Goal: Task Accomplishment & Management: Use online tool/utility

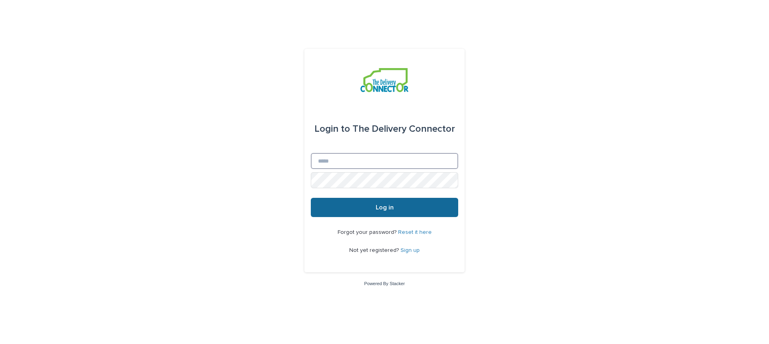
type input "**********"
click at [355, 211] on button "Log in" at bounding box center [384, 207] width 147 height 19
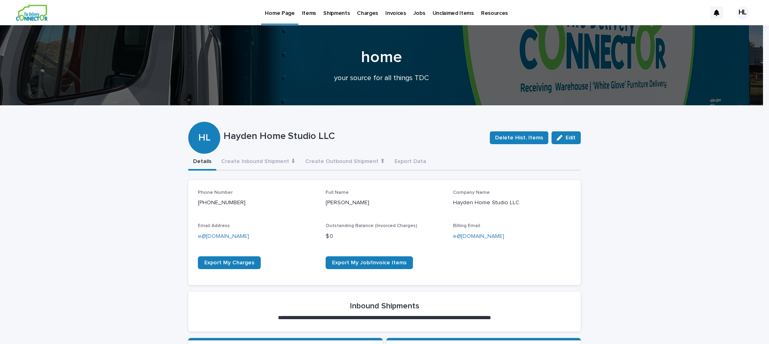
click at [389, 13] on p "Invoices" at bounding box center [396, 8] width 21 height 17
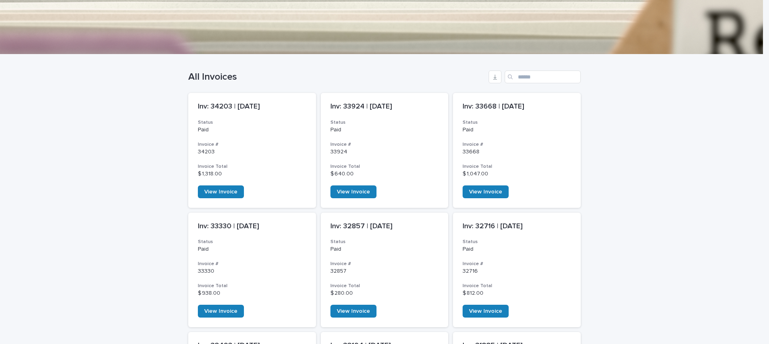
scroll to position [160, 0]
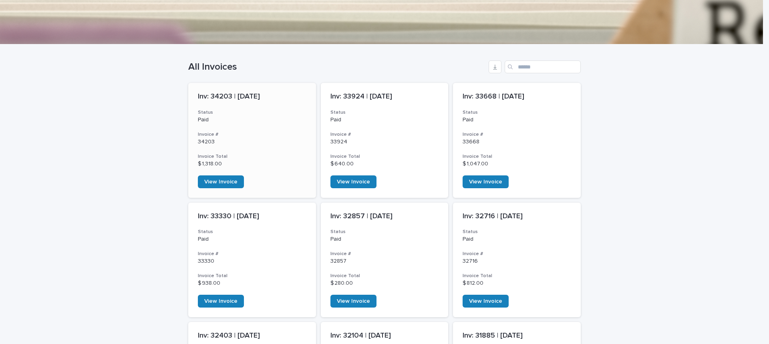
click at [260, 134] on h3 "Invoice #" at bounding box center [252, 134] width 109 height 6
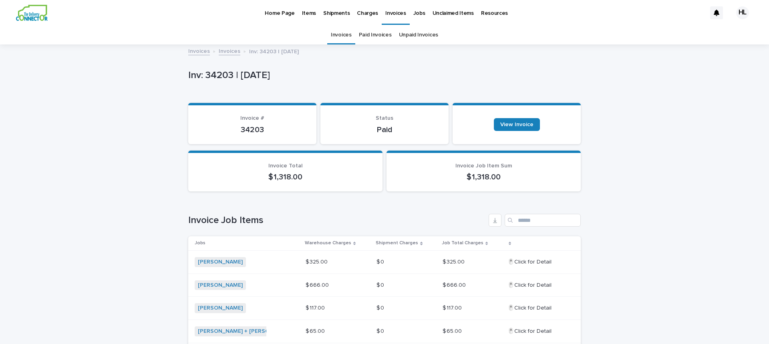
click at [339, 33] on link "Invoices" at bounding box center [341, 35] width 21 height 19
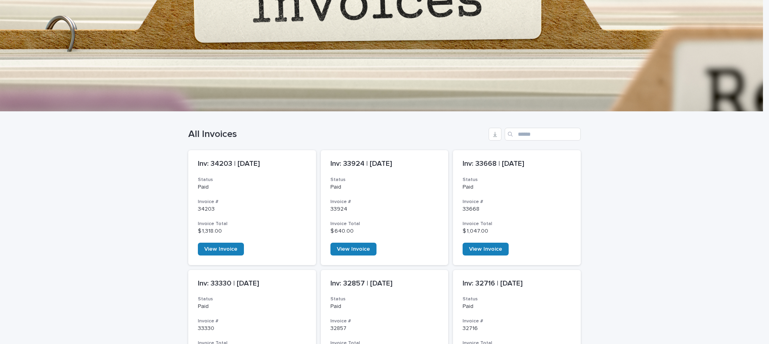
scroll to position [120, 0]
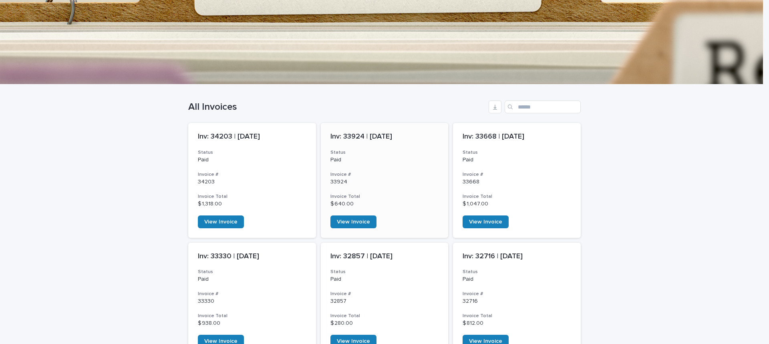
click at [392, 152] on h3 "Status" at bounding box center [385, 152] width 109 height 6
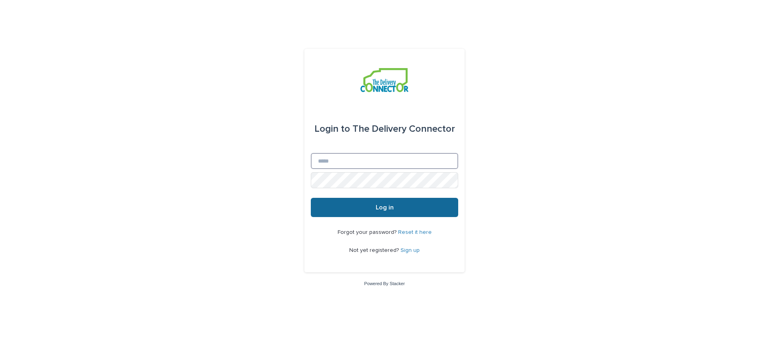
type input "**********"
click at [398, 209] on button "Log in" at bounding box center [384, 207] width 147 height 19
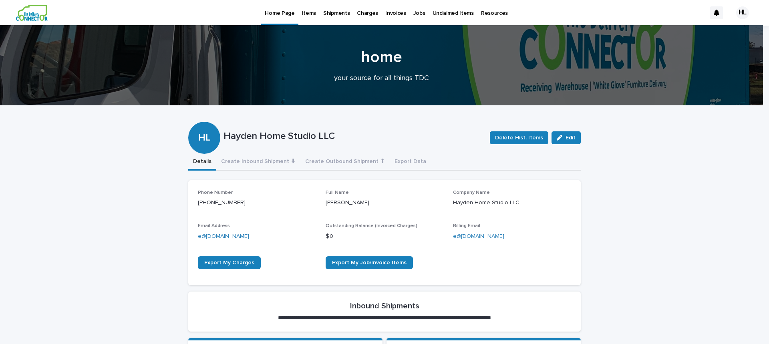
click at [306, 12] on p "Items" at bounding box center [309, 8] width 14 height 17
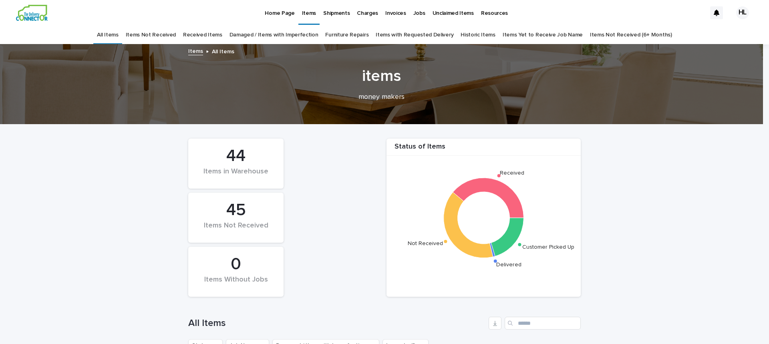
click at [414, 13] on p "Jobs" at bounding box center [420, 8] width 12 height 17
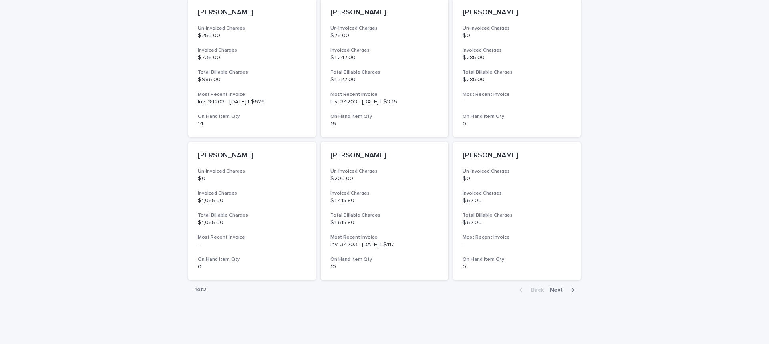
scroll to position [549, 0]
click at [556, 286] on span "Next" at bounding box center [559, 289] width 18 height 6
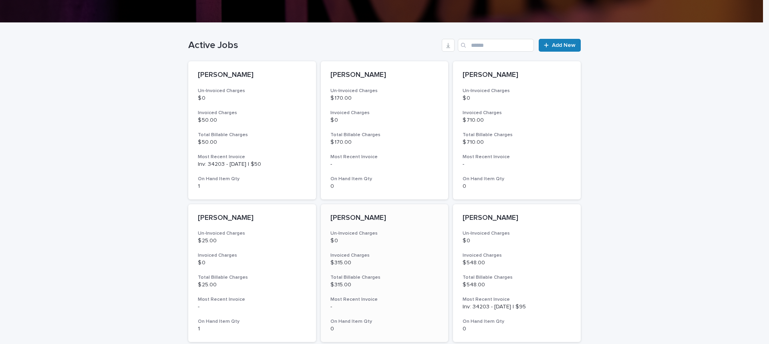
scroll to position [148, 0]
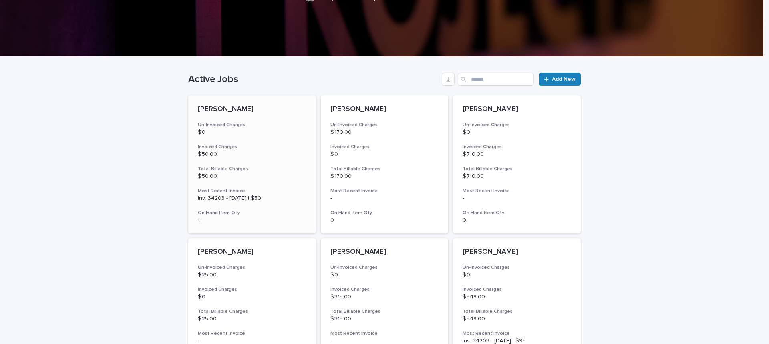
click at [267, 131] on p "$ 0" at bounding box center [252, 132] width 109 height 7
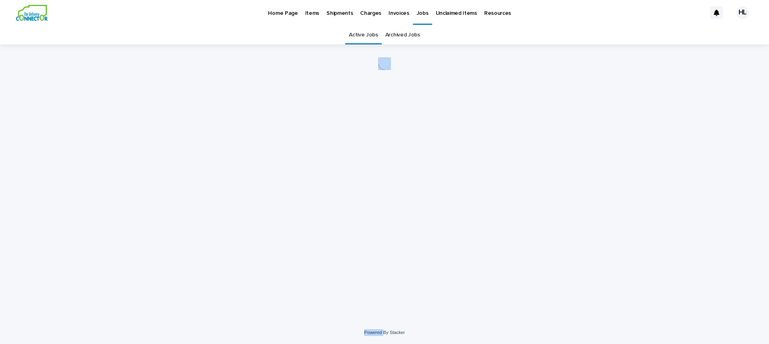
click at [267, 131] on div "Loading... Saving… Loading... Saving…" at bounding box center [384, 172] width 401 height 257
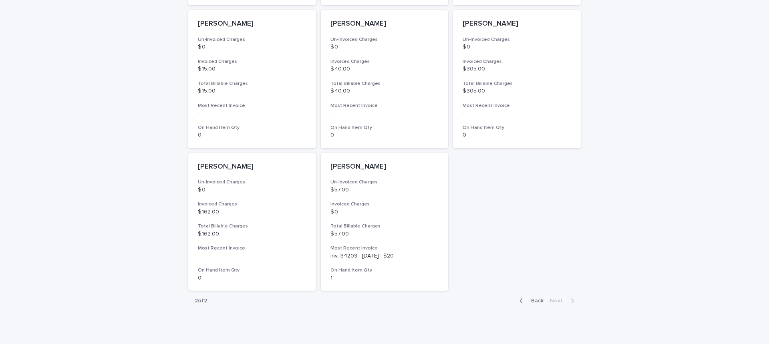
scroll to position [521, 0]
click at [521, 300] on icon "button" at bounding box center [522, 298] width 4 height 7
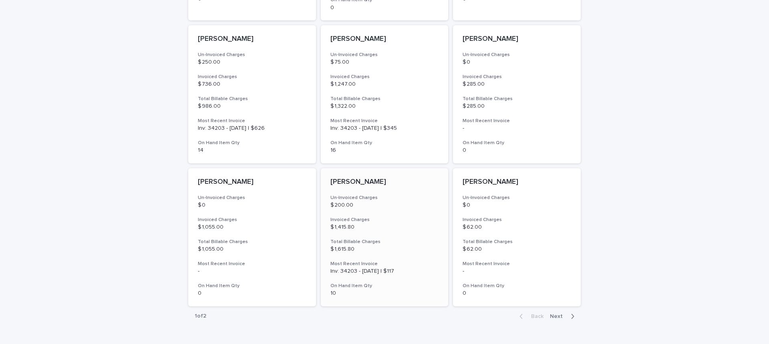
click at [390, 178] on p "[PERSON_NAME]" at bounding box center [385, 182] width 109 height 9
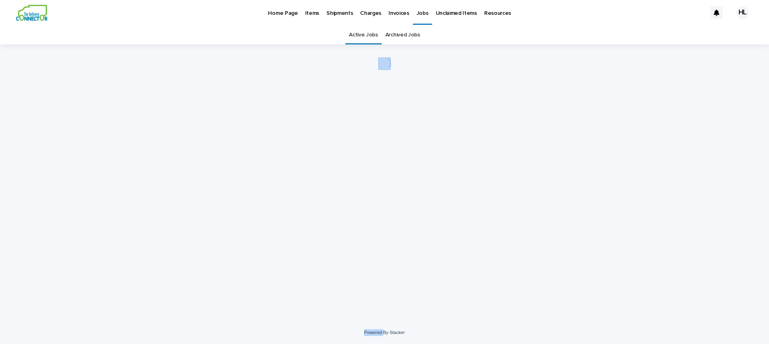
click at [390, 168] on div "Loading... Saving… Loading... Saving…" at bounding box center [384, 172] width 401 height 257
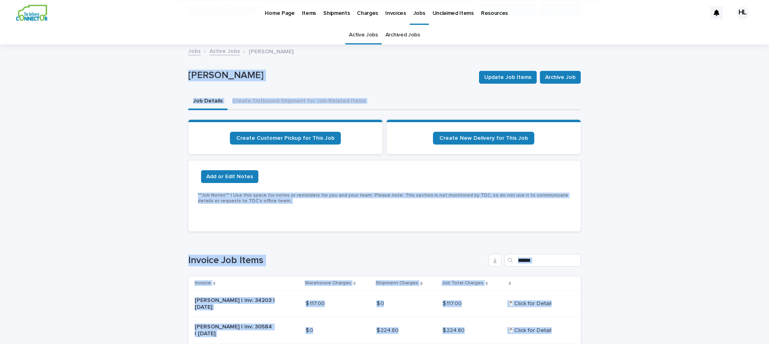
scroll to position [160, 0]
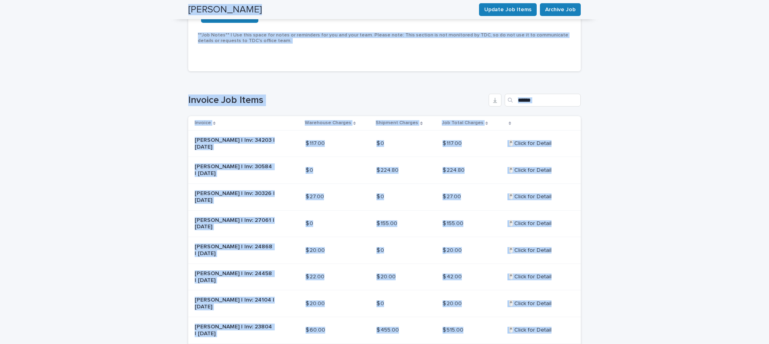
click at [328, 72] on div "Loading... Saving… Add or Edit Notes **Job Notes** | Use this space for notes o…" at bounding box center [384, 39] width 393 height 78
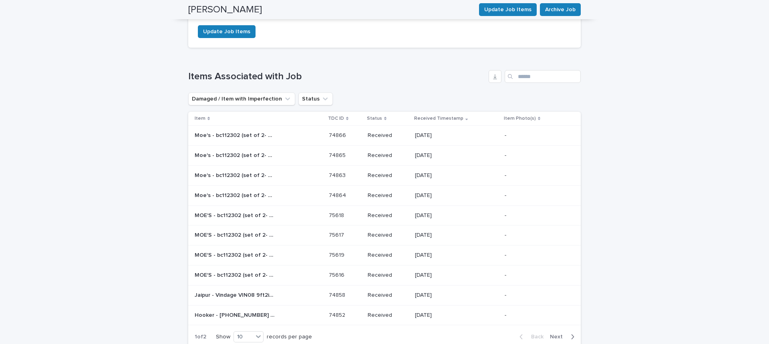
scroll to position [882, 0]
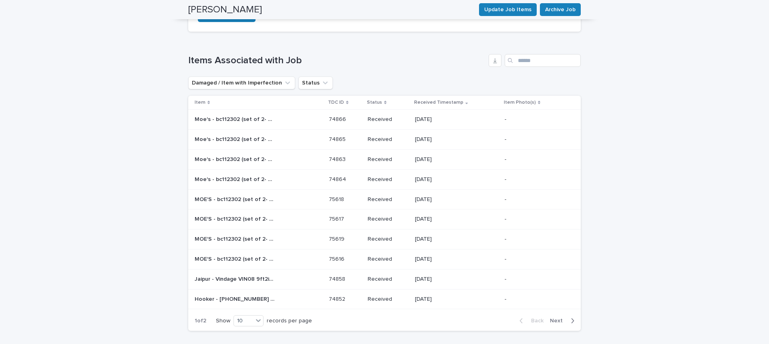
click at [555, 318] on span "Next" at bounding box center [559, 321] width 18 height 6
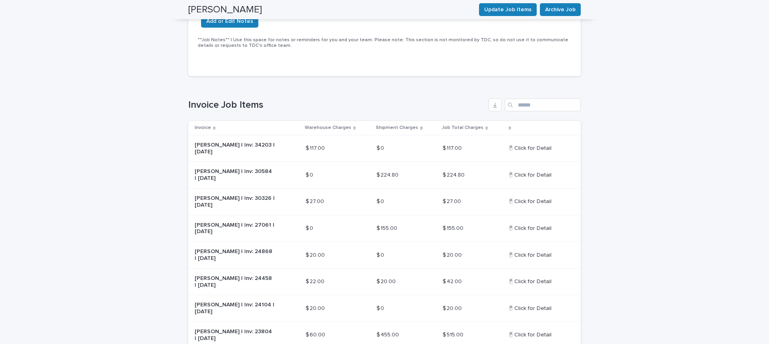
scroll to position [154, 0]
